Goal: Information Seeking & Learning: Learn about a topic

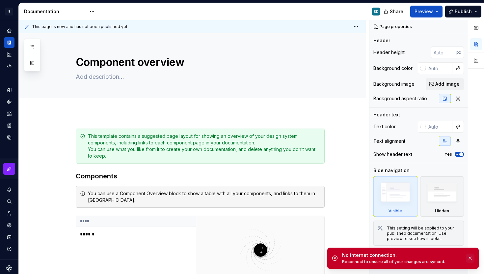
click at [471, 257] on button "button" at bounding box center [470, 257] width 9 height 9
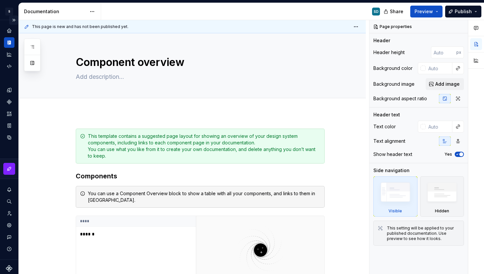
click at [9, 22] on button "Expand sidebar" at bounding box center [13, 19] width 9 height 9
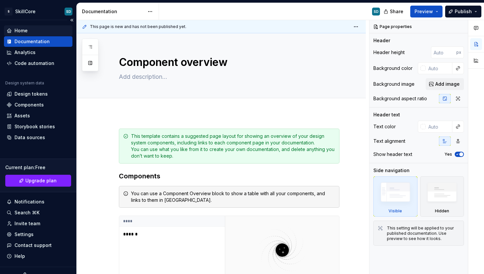
type textarea "*"
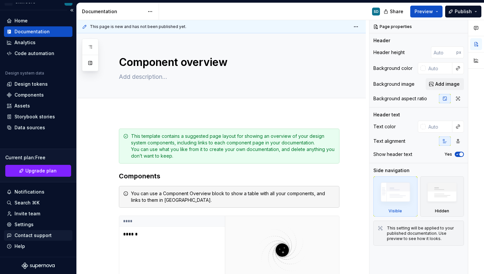
scroll to position [10, 0]
click at [20, 131] on div "Data sources" at bounding box center [38, 127] width 69 height 11
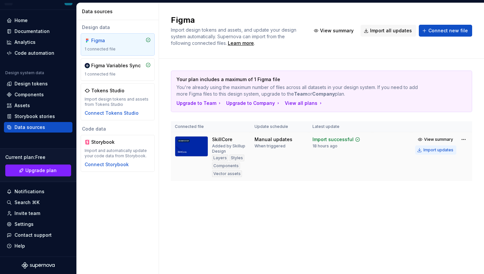
click at [432, 151] on div "Import updates" at bounding box center [439, 149] width 30 height 5
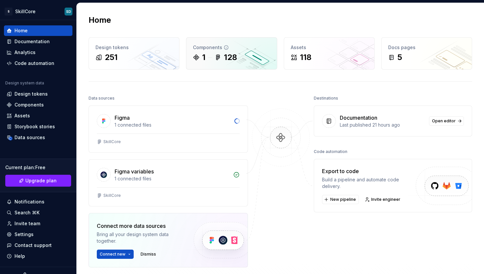
click at [194, 59] on icon at bounding box center [196, 57] width 7 height 7
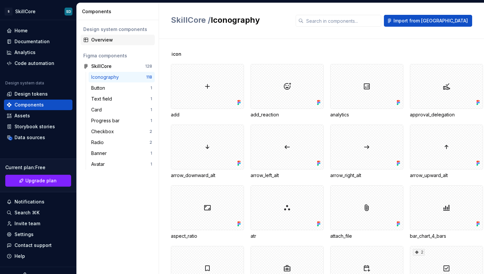
click at [101, 41] on div "Overview" at bounding box center [121, 40] width 61 height 7
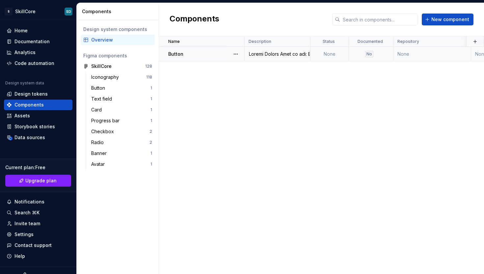
click at [178, 56] on p "Button" at bounding box center [175, 54] width 15 height 7
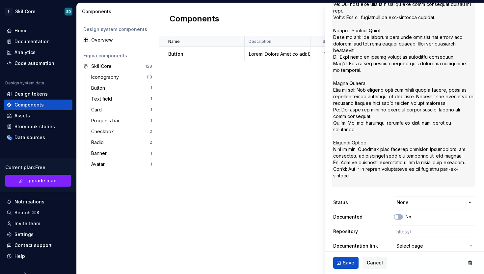
scroll to position [166, 0]
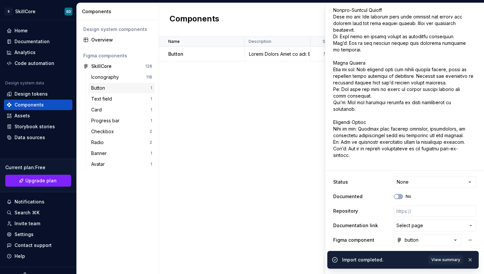
click at [105, 86] on div "Button" at bounding box center [99, 88] width 16 height 7
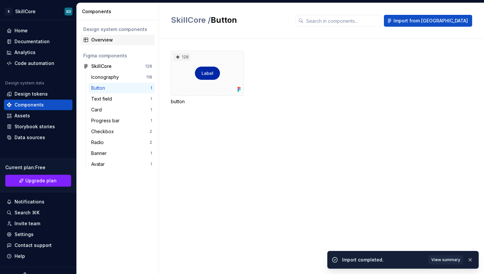
click at [99, 41] on div "Overview" at bounding box center [121, 40] width 61 height 7
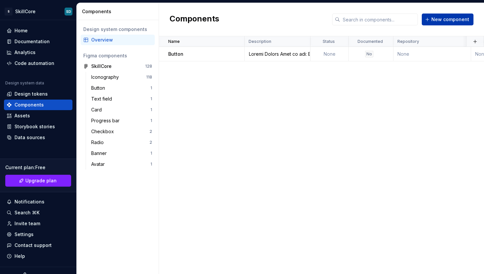
click at [429, 18] on button "New component" at bounding box center [448, 20] width 52 height 12
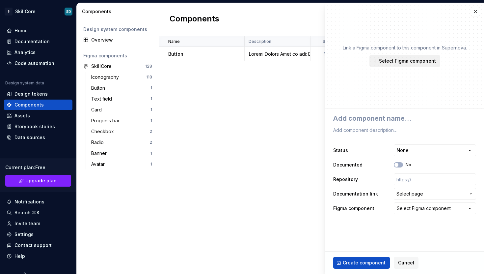
click at [396, 64] on button "Select Figma component" at bounding box center [405, 61] width 71 height 12
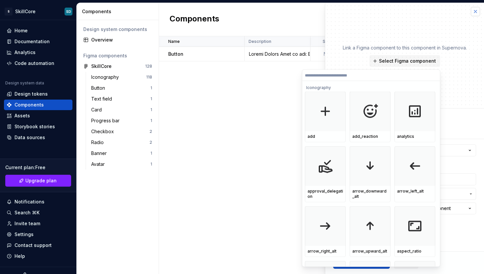
type textarea "*"
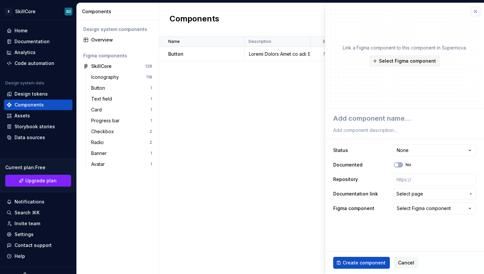
click at [474, 10] on button "button" at bounding box center [475, 11] width 9 height 9
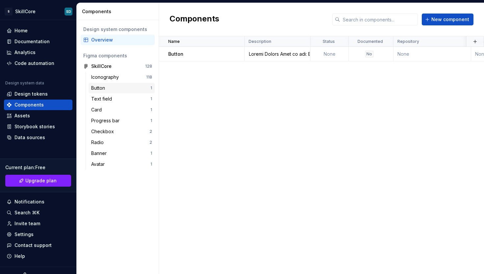
click at [112, 85] on div "Button" at bounding box center [120, 88] width 59 height 7
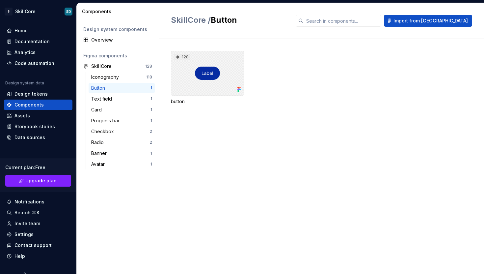
click at [214, 75] on div "128" at bounding box center [207, 73] width 73 height 45
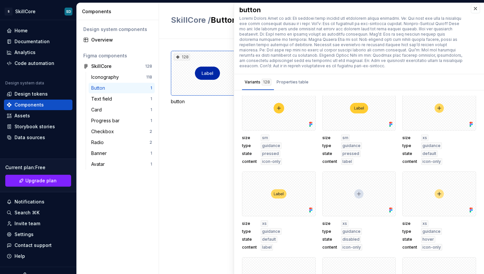
scroll to position [3503, 0]
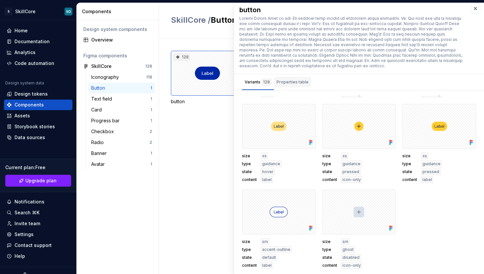
click at [295, 84] on div "Properties table" at bounding box center [293, 82] width 32 height 7
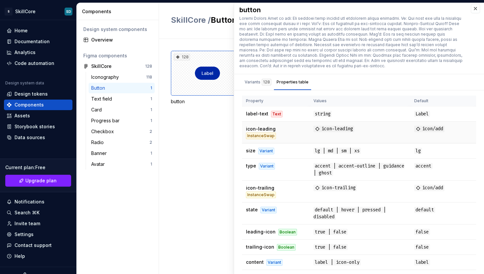
scroll to position [1, 0]
drag, startPoint x: 250, startPoint y: 237, endPoint x: 329, endPoint y: 230, distance: 79.7
click at [327, 230] on tr "leading-icon Boolean true | false false" at bounding box center [359, 231] width 234 height 15
drag, startPoint x: 336, startPoint y: 230, endPoint x: 361, endPoint y: 237, distance: 26.8
click at [351, 230] on td "true | false" at bounding box center [360, 231] width 101 height 15
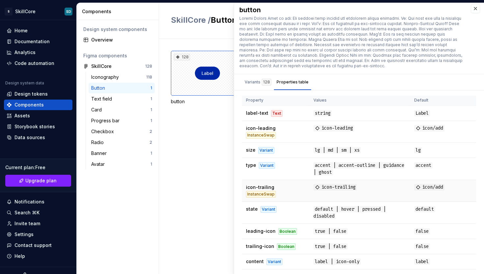
drag, startPoint x: 363, startPoint y: 241, endPoint x: 286, endPoint y: 191, distance: 91.9
click at [301, 242] on tr "trailing-icon Boolean true | false false" at bounding box center [359, 246] width 234 height 15
drag, startPoint x: 289, startPoint y: 186, endPoint x: 294, endPoint y: 165, distance: 21.4
click at [291, 180] on td "icon-trailing InstanceSwap" at bounding box center [276, 191] width 68 height 22
drag, startPoint x: 290, startPoint y: 104, endPoint x: 298, endPoint y: 153, distance: 49.7
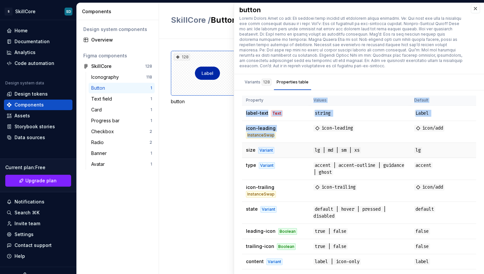
click at [296, 143] on table "Property Values Default label-text Text string Label icon-leading InstanceSwap …" at bounding box center [359, 182] width 234 height 174
drag, startPoint x: 299, startPoint y: 170, endPoint x: 257, endPoint y: 193, distance: 48.7
click at [257, 178] on td "type Variant" at bounding box center [276, 169] width 68 height 22
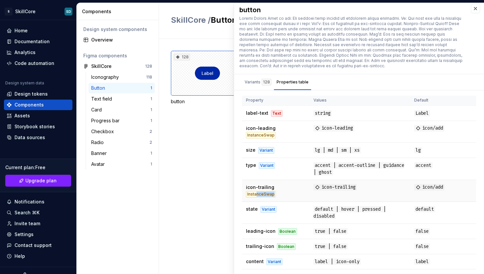
drag, startPoint x: 264, startPoint y: 197, endPoint x: 338, endPoint y: 193, distance: 74.2
click at [302, 196] on td "icon-trailing InstanceSwap" at bounding box center [276, 191] width 68 height 22
click at [365, 191] on td "icon-trailing" at bounding box center [360, 191] width 101 height 22
drag, startPoint x: 284, startPoint y: 231, endPoint x: 290, endPoint y: 232, distance: 5.9
click at [285, 231] on div "Boolean" at bounding box center [287, 231] width 19 height 7
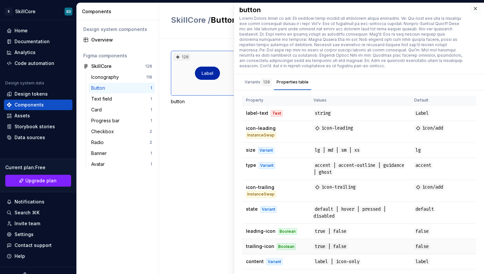
click at [314, 247] on span "true | false" at bounding box center [331, 246] width 34 height 6
click at [184, 136] on div "128 button" at bounding box center [327, 156] width 313 height 235
click at [102, 100] on div "Text field" at bounding box center [102, 99] width 23 height 7
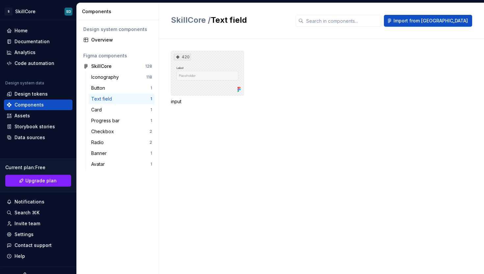
click at [207, 70] on div "420" at bounding box center [207, 73] width 73 height 45
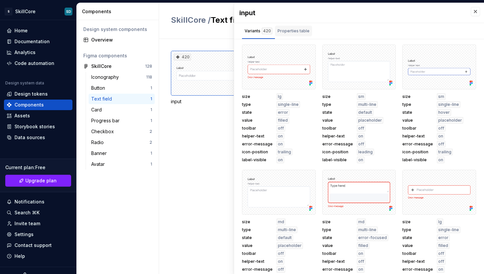
click at [295, 31] on div "Properties table" at bounding box center [294, 31] width 32 height 7
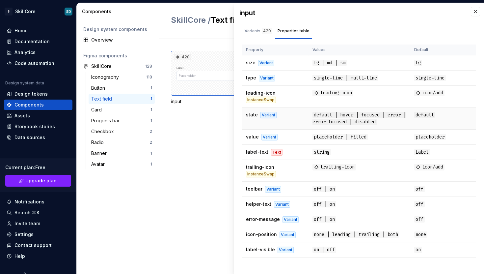
scroll to position [2, 0]
click at [271, 192] on div "Variant" at bounding box center [273, 189] width 16 height 7
click at [286, 207] on div "Variant" at bounding box center [282, 204] width 16 height 7
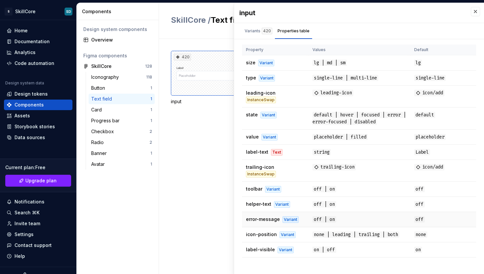
click at [289, 218] on td "error-message Variant" at bounding box center [275, 219] width 67 height 15
click at [290, 222] on td "error-message Variant" at bounding box center [275, 219] width 67 height 15
click at [292, 223] on div "Variant" at bounding box center [291, 219] width 16 height 7
click at [293, 223] on div "Variant" at bounding box center [291, 219] width 16 height 7
click at [213, 176] on div "420 input" at bounding box center [327, 156] width 313 height 235
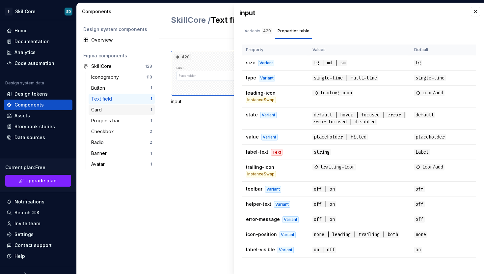
click at [107, 113] on div "Card 1" at bounding box center [122, 109] width 66 height 11
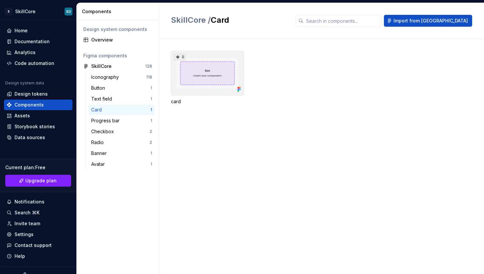
click at [228, 69] on div "8" at bounding box center [207, 73] width 73 height 45
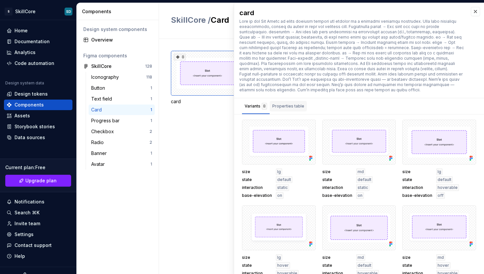
click at [296, 108] on div "Properties table" at bounding box center [288, 106] width 32 height 7
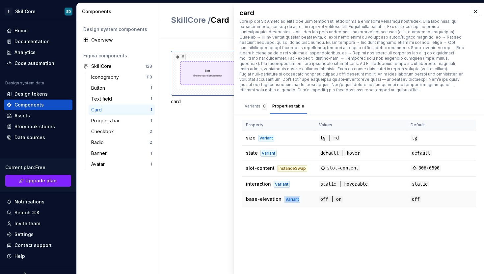
drag, startPoint x: 279, startPoint y: 195, endPoint x: 308, endPoint y: 193, distance: 28.4
click at [308, 193] on td "base-elevation Variant" at bounding box center [278, 199] width 73 height 15
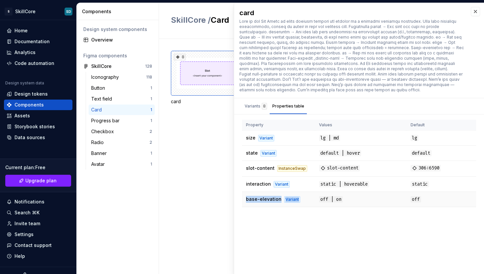
click at [308, 193] on td "base-elevation Variant" at bounding box center [278, 199] width 73 height 15
click at [288, 196] on div "Variant" at bounding box center [292, 199] width 16 height 7
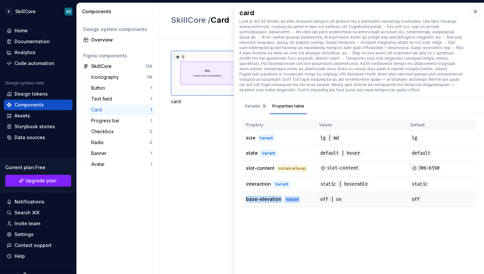
click at [288, 196] on div "Variant" at bounding box center [292, 199] width 16 height 7
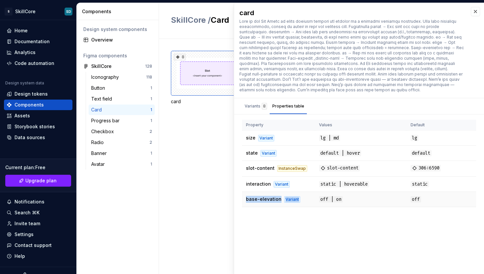
click at [288, 196] on div "Variant" at bounding box center [292, 199] width 16 height 7
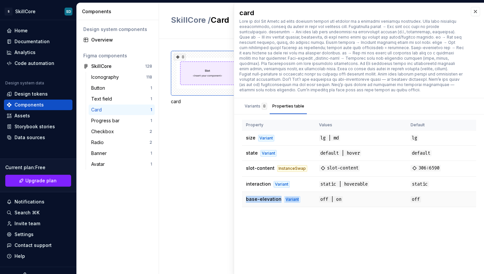
click at [288, 196] on div "Variant" at bounding box center [292, 199] width 16 height 7
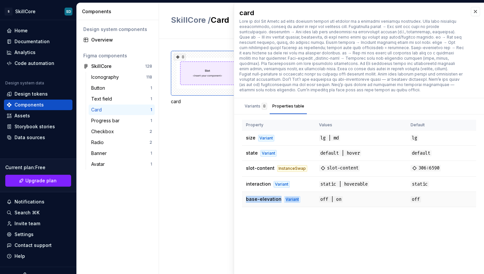
click at [288, 196] on div "Variant" at bounding box center [292, 199] width 16 height 7
click at [307, 192] on td "base-elevation Variant" at bounding box center [278, 199] width 73 height 15
click at [255, 103] on div "Variants 8" at bounding box center [256, 106] width 22 height 7
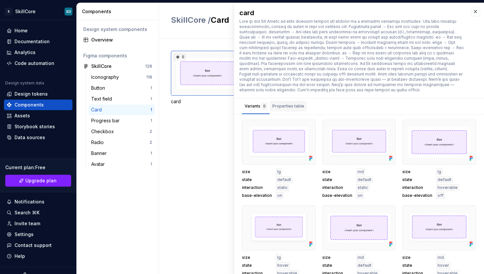
click at [272, 99] on button "Properties table" at bounding box center [288, 106] width 37 height 16
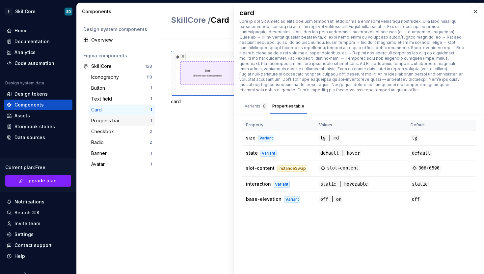
click at [106, 121] on div "Progress bar" at bounding box center [106, 120] width 31 height 7
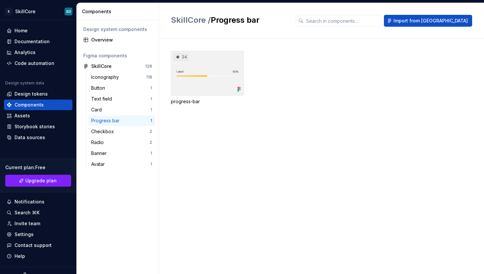
click at [227, 76] on div "24" at bounding box center [207, 73] width 73 height 45
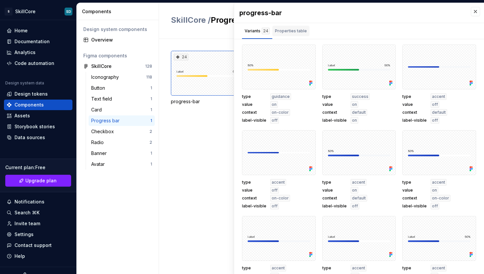
click at [275, 28] on div "Properties table" at bounding box center [291, 31] width 32 height 7
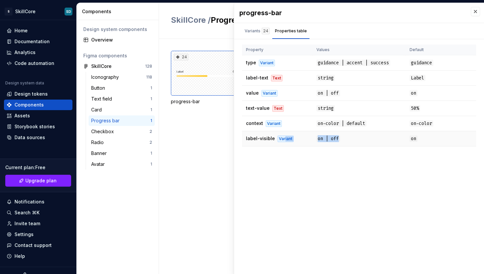
drag, startPoint x: 320, startPoint y: 137, endPoint x: 357, endPoint y: 136, distance: 36.9
click at [355, 136] on tr "label-visible Variant on | off on" at bounding box center [359, 138] width 234 height 15
click at [366, 136] on td "on | off" at bounding box center [359, 138] width 93 height 15
drag, startPoint x: 371, startPoint y: 135, endPoint x: 270, endPoint y: 137, distance: 101.1
click at [276, 136] on tr "label-visible Variant on | off on" at bounding box center [359, 138] width 234 height 15
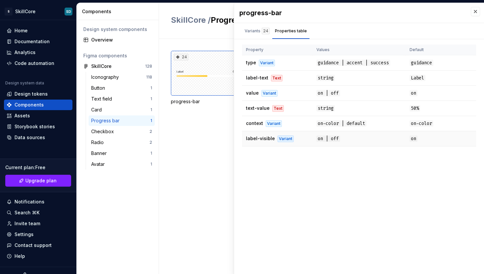
click at [247, 137] on span "label-visible" at bounding box center [260, 138] width 29 height 6
drag, startPoint x: 246, startPoint y: 138, endPoint x: 365, endPoint y: 136, distance: 118.9
click at [347, 136] on tr "label-visible Variant on | off on" at bounding box center [359, 138] width 234 height 15
click at [377, 136] on td "on | off" at bounding box center [359, 138] width 93 height 15
drag, startPoint x: 383, startPoint y: 136, endPoint x: 250, endPoint y: 138, distance: 133.4
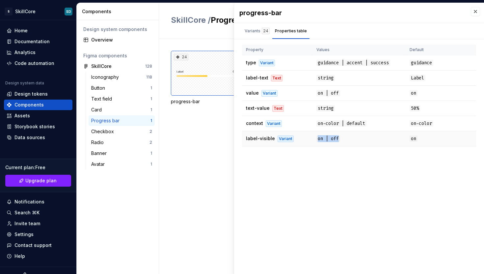
click at [289, 139] on tr "label-visible Variant on | off on" at bounding box center [359, 138] width 234 height 15
click at [246, 139] on span "label-visible" at bounding box center [260, 138] width 29 height 6
drag, startPoint x: 256, startPoint y: 90, endPoint x: 377, endPoint y: 90, distance: 121.5
click at [346, 92] on tr "value Variant on | off on" at bounding box center [359, 93] width 234 height 15
click at [378, 90] on td "on | off" at bounding box center [359, 93] width 93 height 15
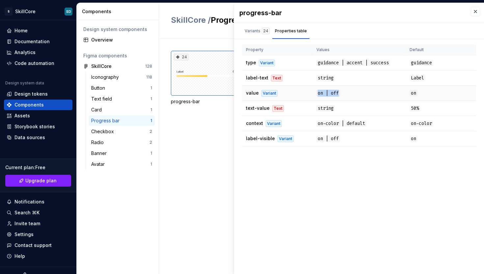
drag, startPoint x: 378, startPoint y: 90, endPoint x: 251, endPoint y: 92, distance: 126.8
click at [297, 91] on tr "value Variant on | off on" at bounding box center [359, 93] width 234 height 15
click at [251, 92] on span "value" at bounding box center [252, 93] width 13 height 6
click at [126, 130] on div "Checkbox" at bounding box center [120, 131] width 58 height 7
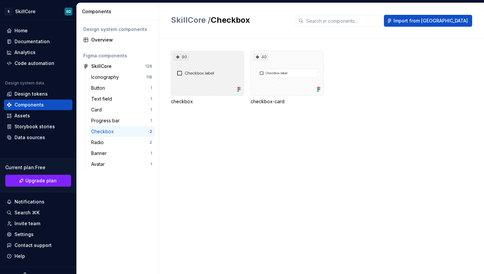
click at [218, 68] on div "90" at bounding box center [207, 73] width 73 height 45
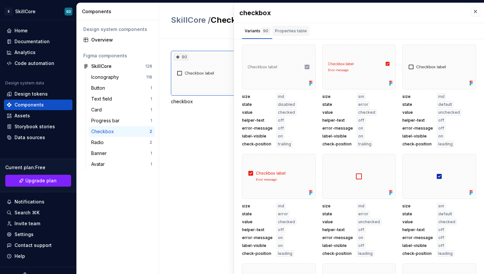
click at [300, 32] on div "Properties table" at bounding box center [291, 31] width 32 height 7
